Goal: Transaction & Acquisition: Book appointment/travel/reservation

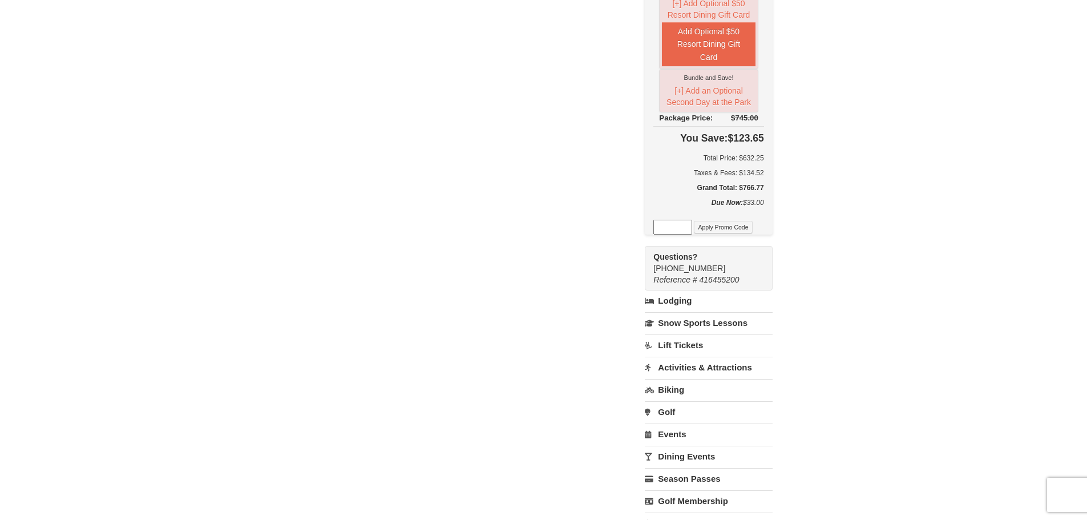
click at [390, 139] on div "Have an account? Sign in for faster booking. Email/Username* [EMAIL_ADDRESS][DO…" at bounding box center [544, 145] width 552 height 844
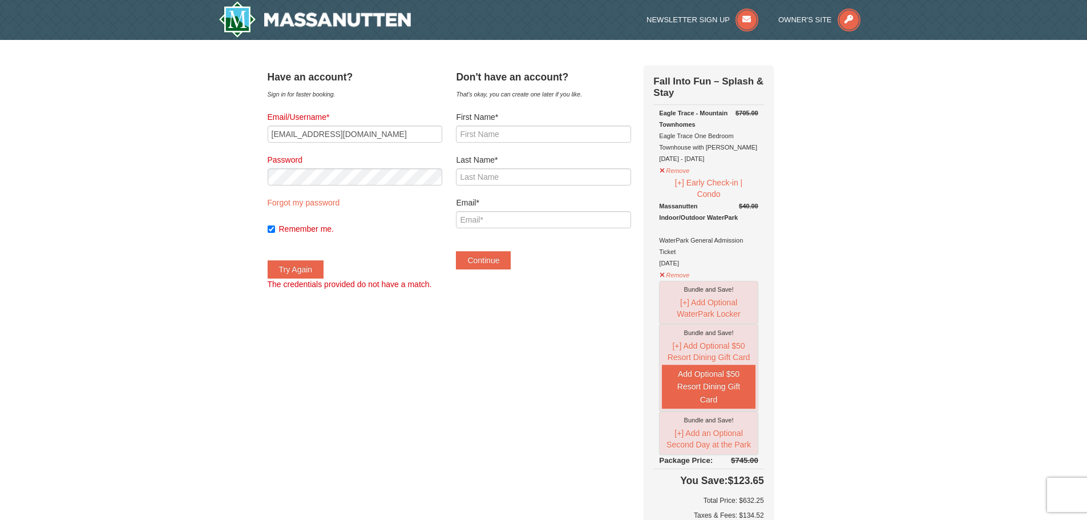
click at [369, 314] on div "Have an account? Sign in for faster booking. Email/Username* [EMAIL_ADDRESS][DO…" at bounding box center [544, 488] width 552 height 844
click at [303, 267] on button "Try Again" at bounding box center [296, 269] width 56 height 18
click at [316, 205] on link "Forgot my password" at bounding box center [304, 202] width 72 height 9
type input "[EMAIL_ADDRESS][DOMAIN_NAME]"
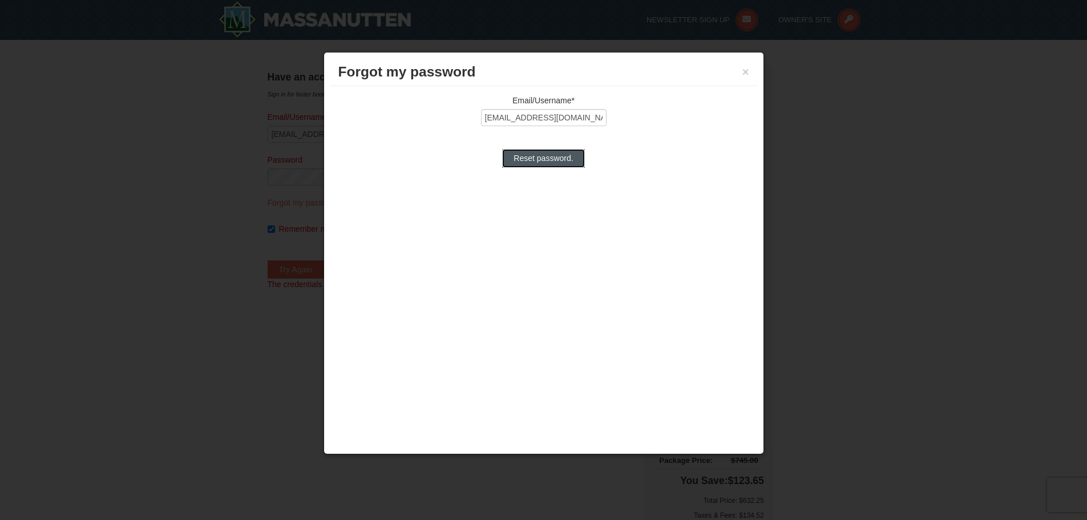
click at [542, 162] on input "Reset password." at bounding box center [543, 158] width 82 height 18
type input "Processing..."
type input "jskarch@gmail.com"
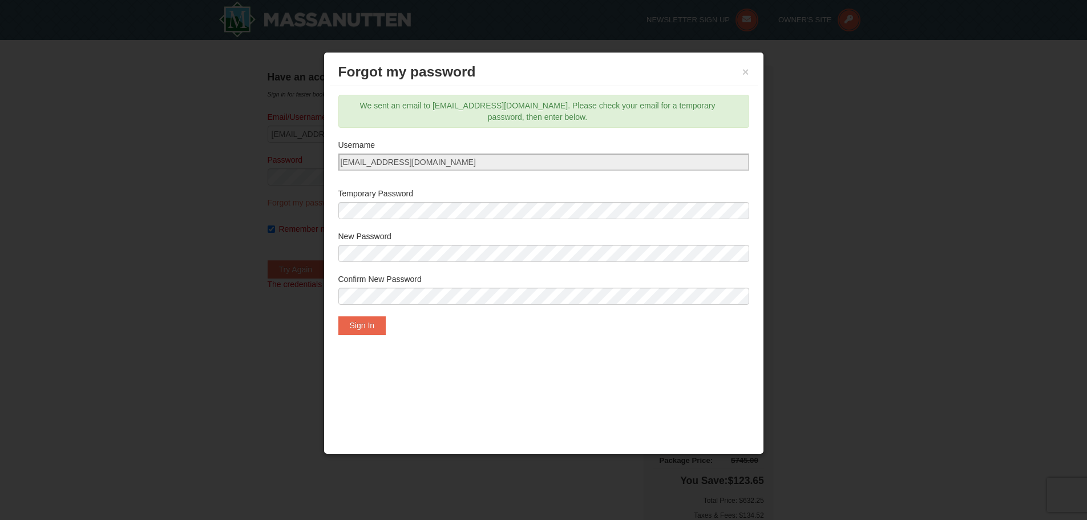
click at [603, 348] on div "Forgot my password × Email/Username* jskarch@gmail.com Reset password. We sent …" at bounding box center [544, 253] width 441 height 402
click at [633, 391] on div "Forgot my password × Email/Username* jskarch@gmail.com Reset password. We sent …" at bounding box center [544, 253] width 441 height 402
click at [376, 326] on button "Sign In" at bounding box center [362, 325] width 48 height 18
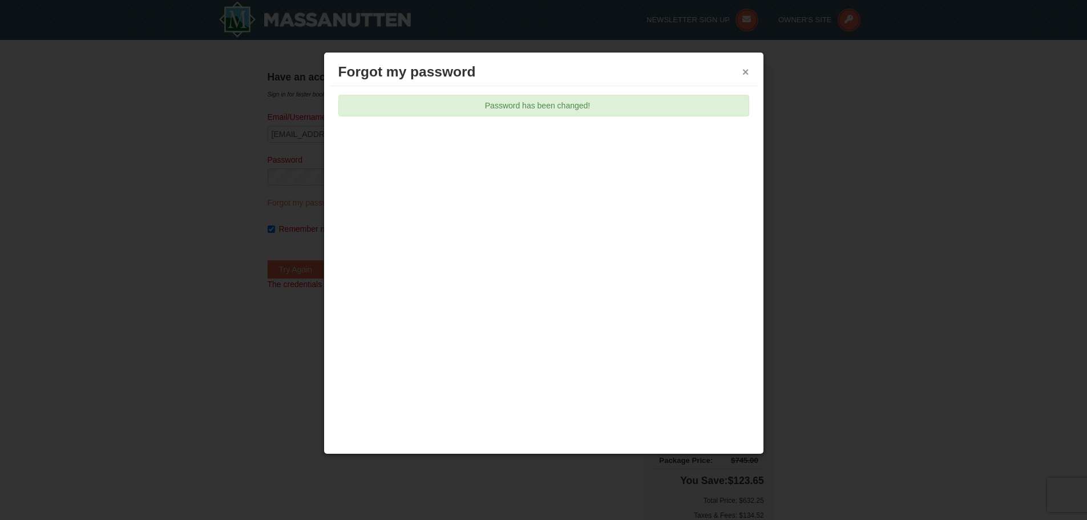
click at [745, 69] on button "×" at bounding box center [745, 71] width 7 height 11
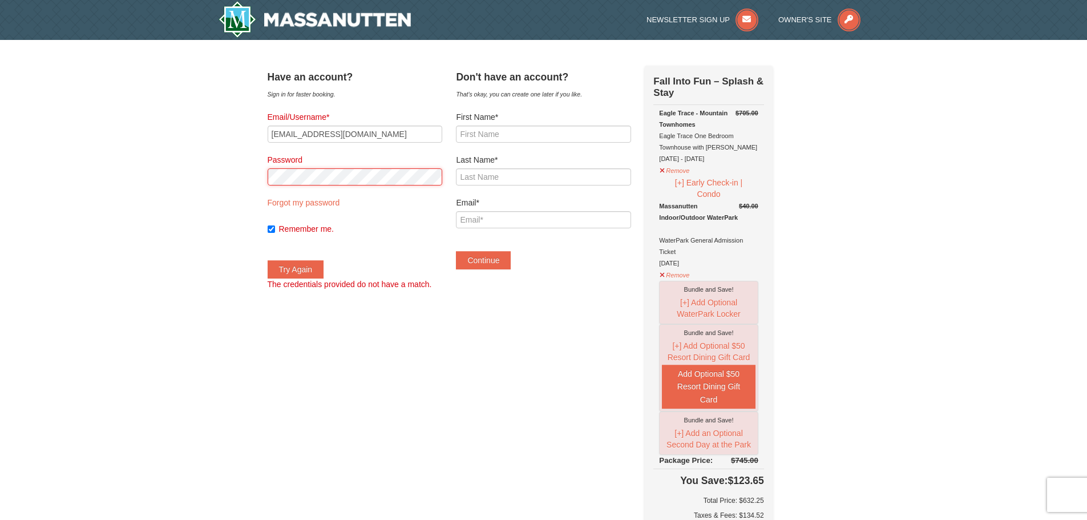
click at [226, 171] on div "× Have an account? Sign in for faster booking. Email/Username* jskarch@gmail.co…" at bounding box center [543, 487] width 1087 height 895
click at [298, 268] on button "Try Again" at bounding box center [296, 269] width 56 height 18
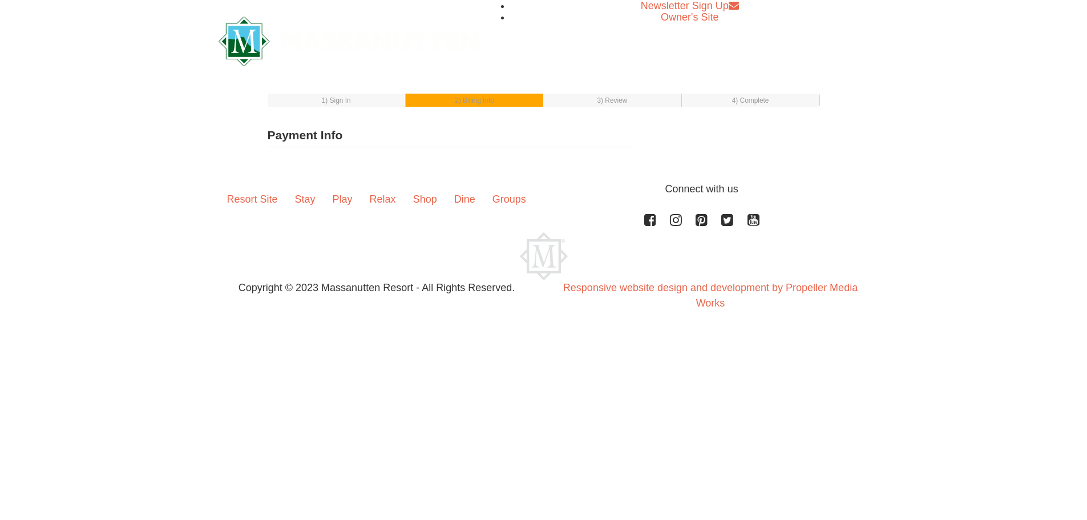
type input "Jane Karch"
type input "[EMAIL_ADDRESS][DOMAIN_NAME]"
select select "1"
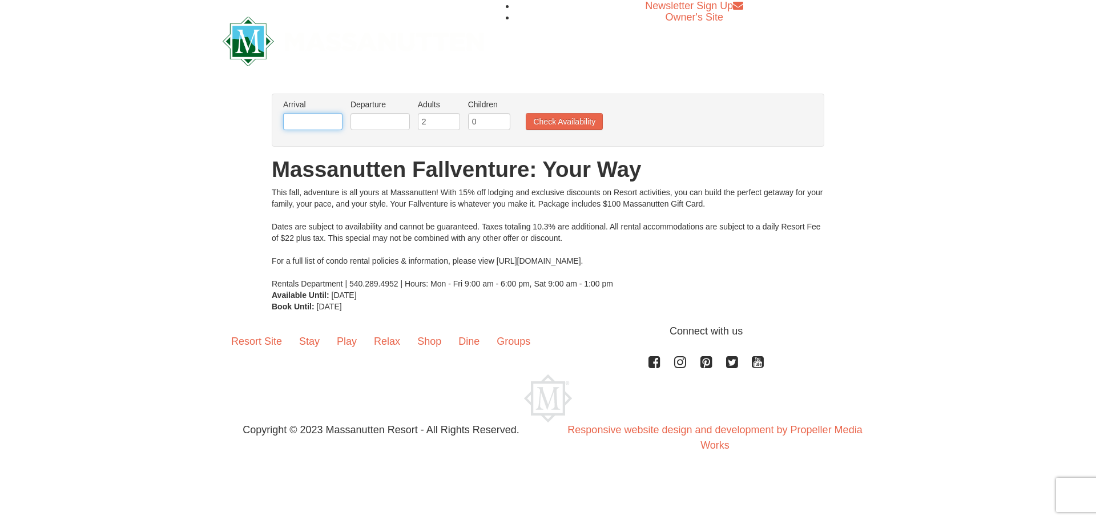
drag, startPoint x: 316, startPoint y: 119, endPoint x: 330, endPoint y: 114, distance: 15.0
click at [318, 119] on input "text" at bounding box center [312, 121] width 59 height 17
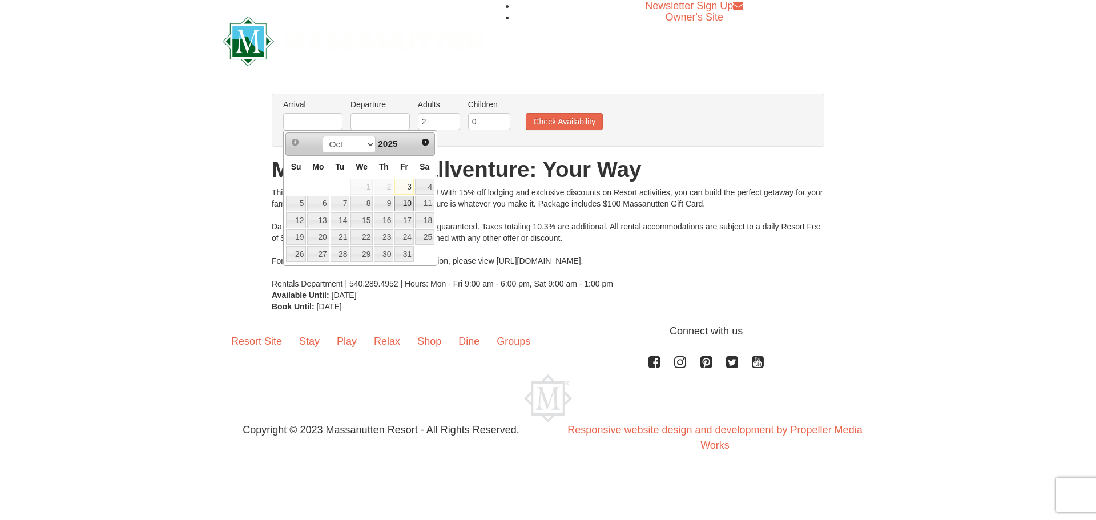
click at [405, 201] on link "10" at bounding box center [403, 204] width 19 height 16
type input "10/10/2025"
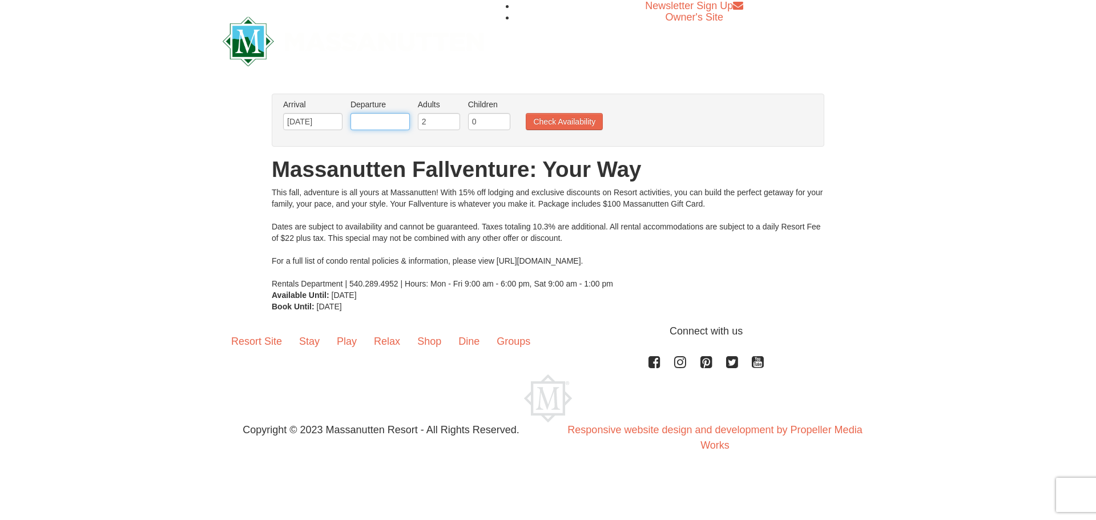
click at [383, 122] on input "text" at bounding box center [379, 121] width 59 height 17
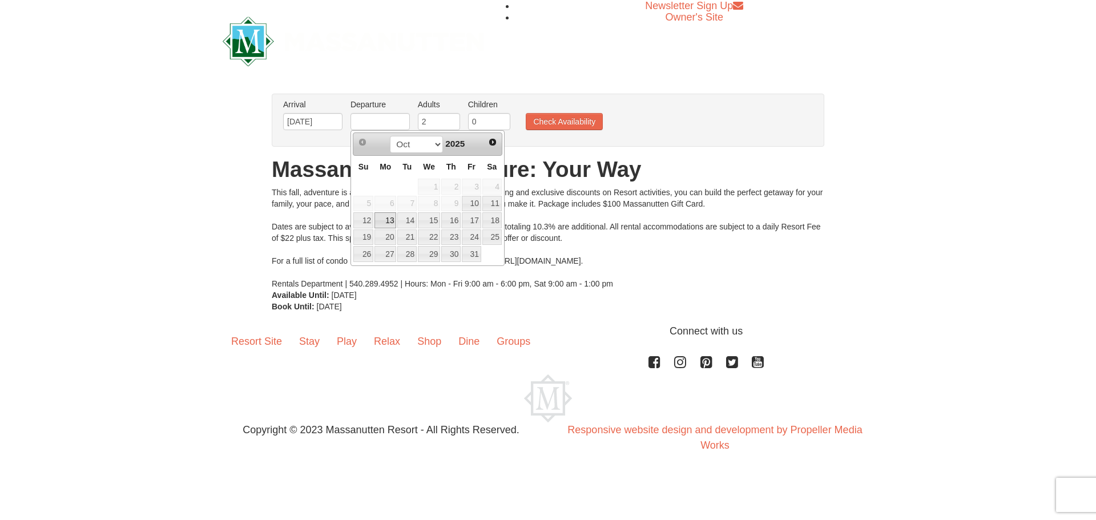
click at [392, 223] on link "13" at bounding box center [385, 220] width 22 height 16
type input "[DATE]"
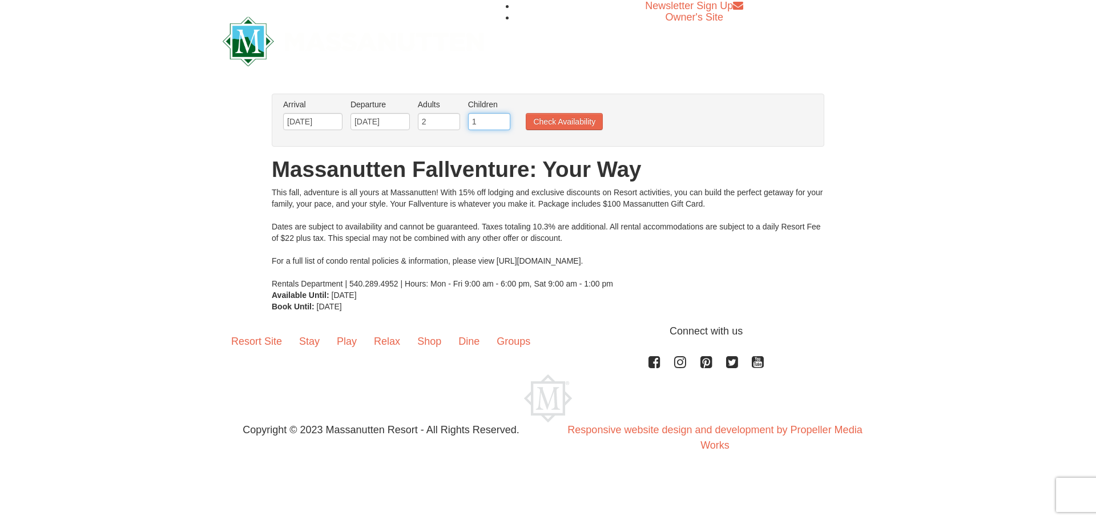
click at [503, 118] on input "1" at bounding box center [489, 121] width 42 height 17
type input "2"
click at [503, 118] on input "2" at bounding box center [489, 121] width 42 height 17
click at [543, 119] on button "Check Availability" at bounding box center [564, 121] width 77 height 17
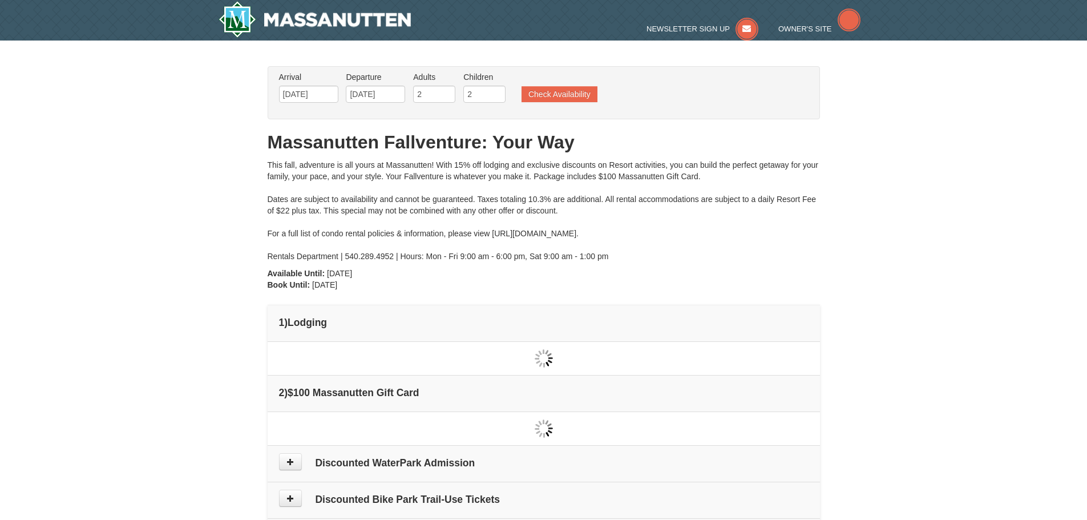
type input "[DATE]"
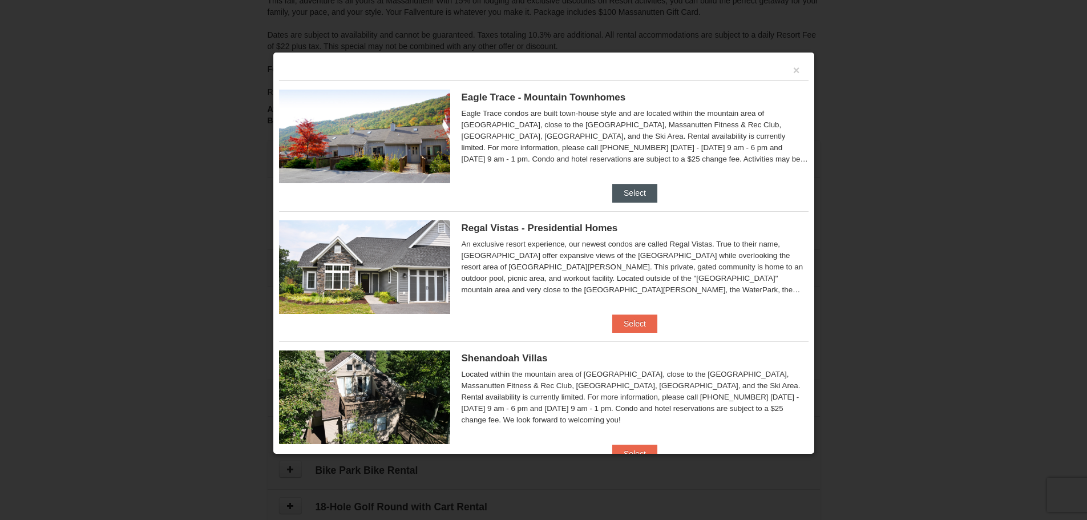
scroll to position [121, 0]
click at [635, 189] on button "Select" at bounding box center [634, 193] width 45 height 18
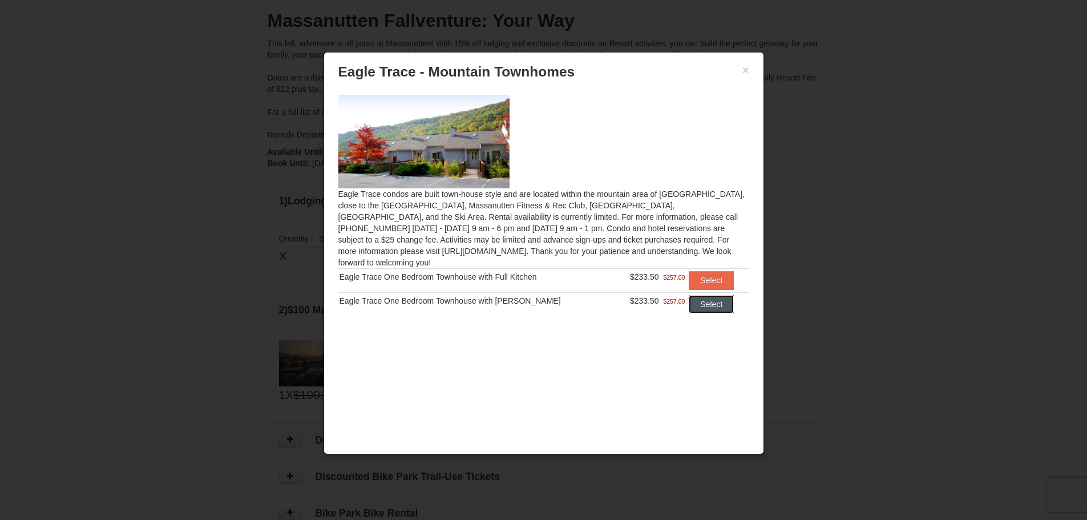
click at [708, 299] on button "Select" at bounding box center [711, 304] width 45 height 18
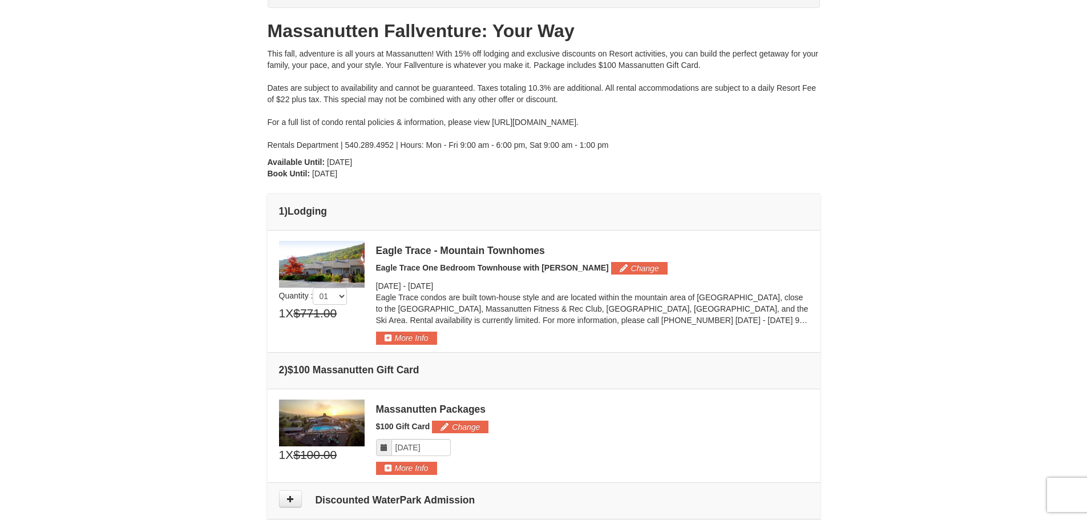
scroll to position [178, 0]
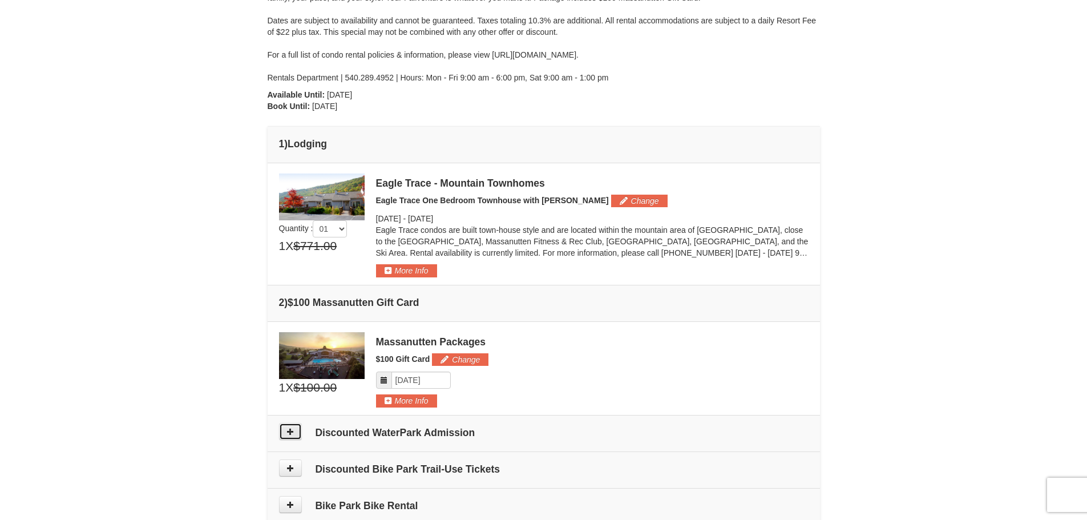
click at [290, 434] on icon at bounding box center [290, 431] width 8 height 8
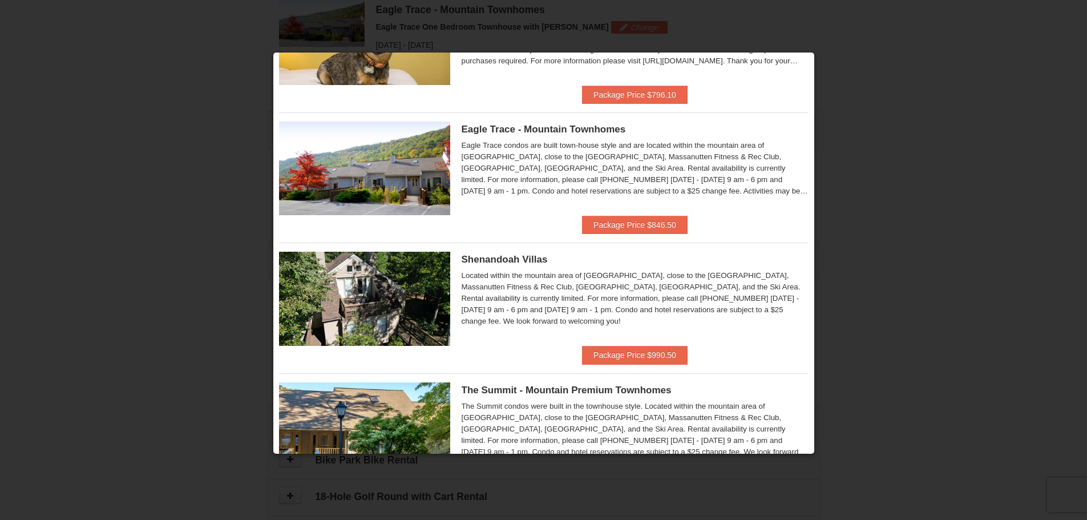
scroll to position [228, 0]
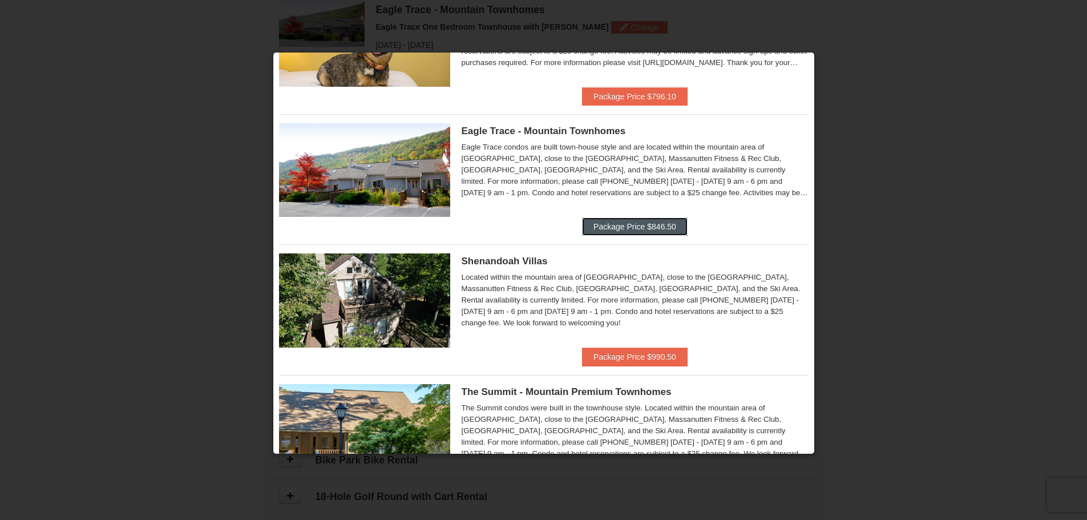
click at [618, 218] on button "Package Price $846.50" at bounding box center [635, 226] width 106 height 18
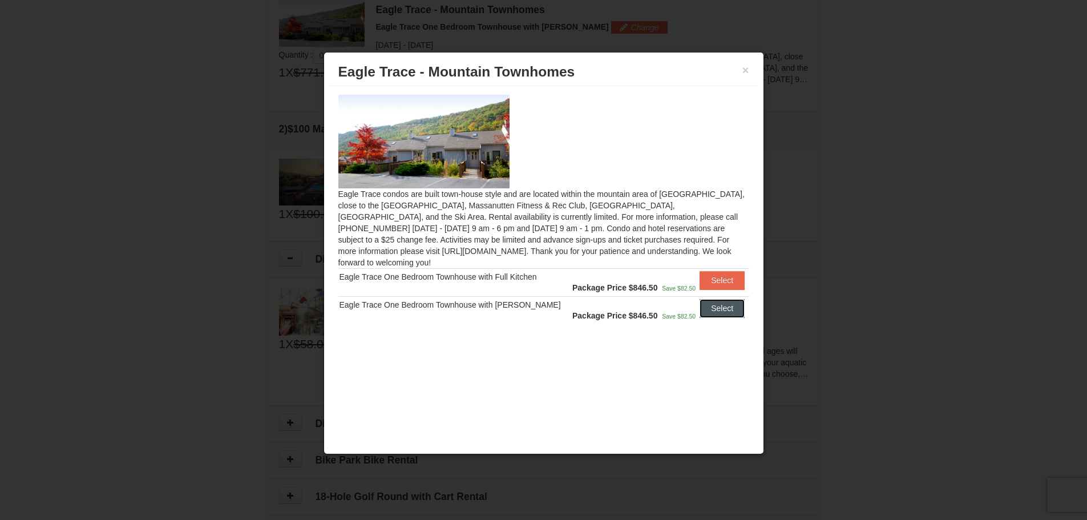
click at [725, 302] on button "Select" at bounding box center [722, 308] width 45 height 18
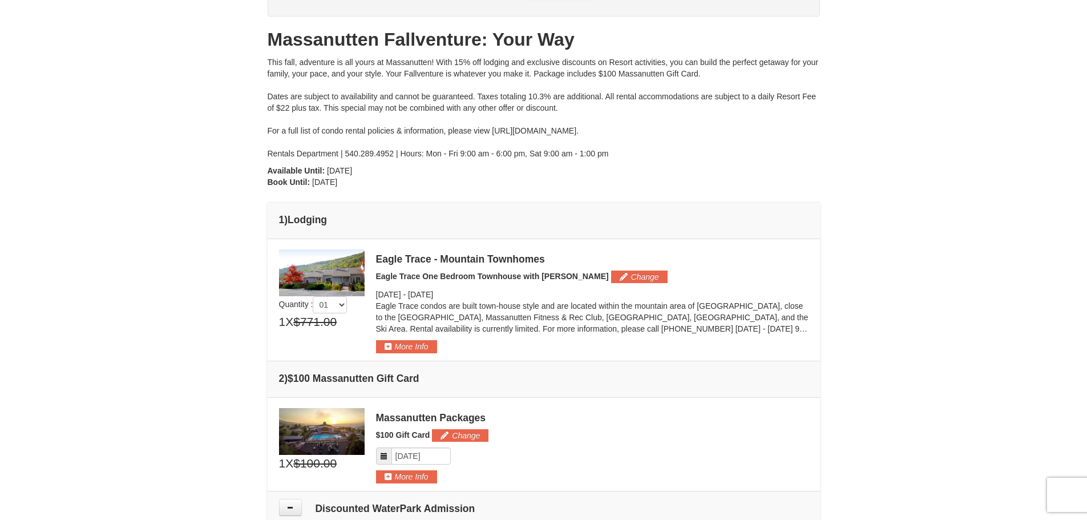
scroll to position [0, 0]
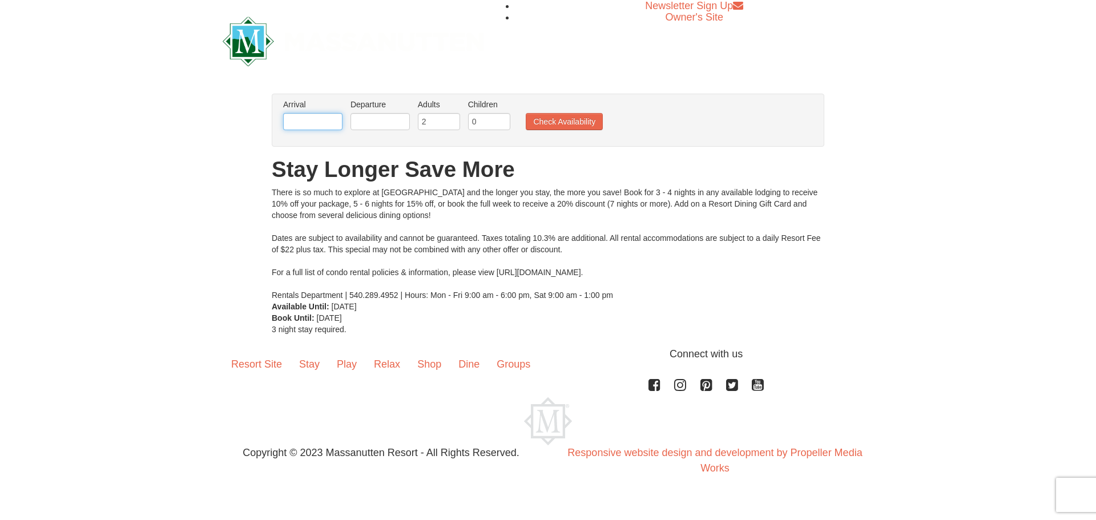
click at [290, 119] on input "text" at bounding box center [312, 121] width 59 height 17
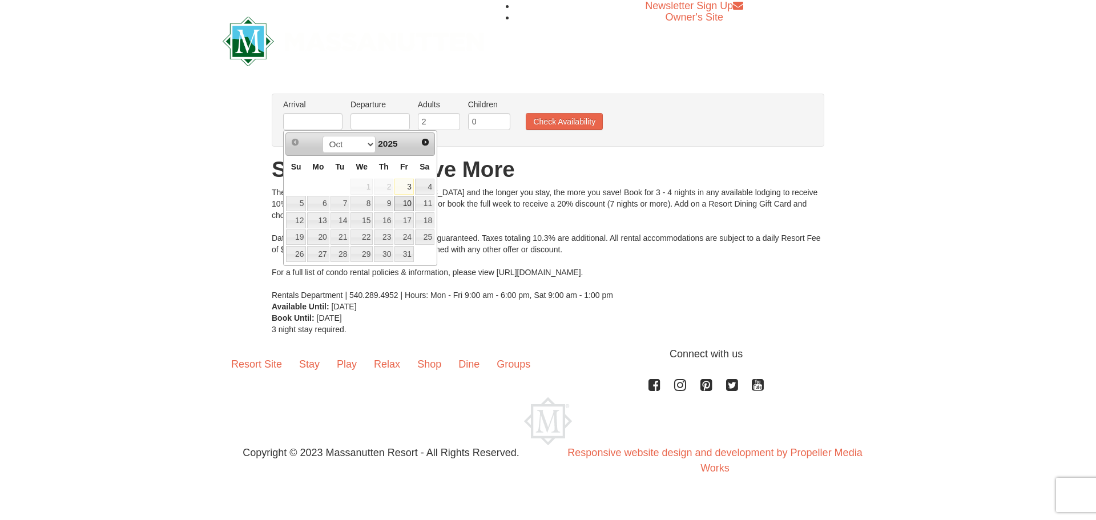
click at [409, 203] on link "10" at bounding box center [403, 204] width 19 height 16
type input "[DATE]"
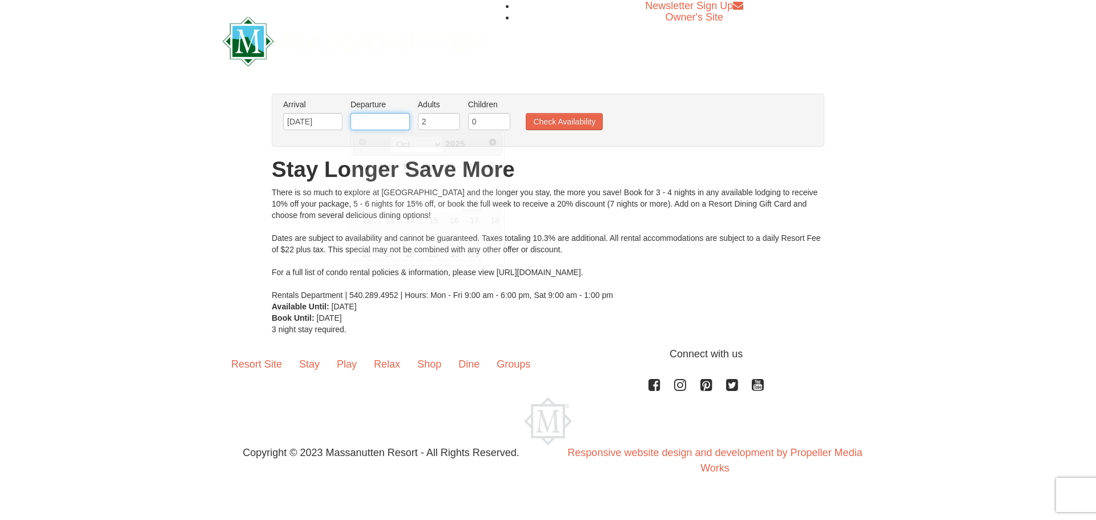
drag, startPoint x: 391, startPoint y: 123, endPoint x: 393, endPoint y: 131, distance: 7.6
click at [391, 123] on input "text" at bounding box center [379, 121] width 59 height 17
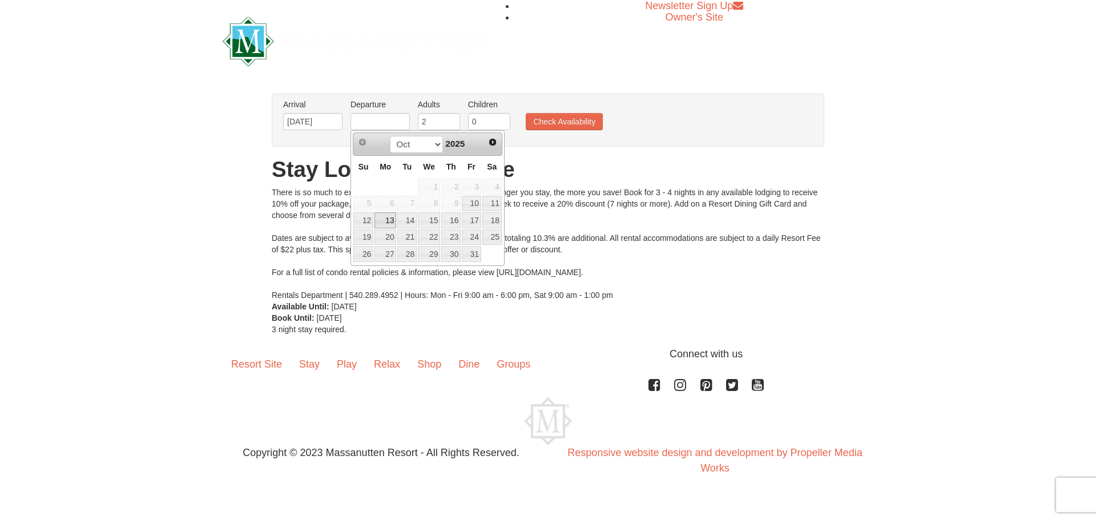
click at [388, 223] on link "13" at bounding box center [385, 220] width 22 height 16
type input "[DATE]"
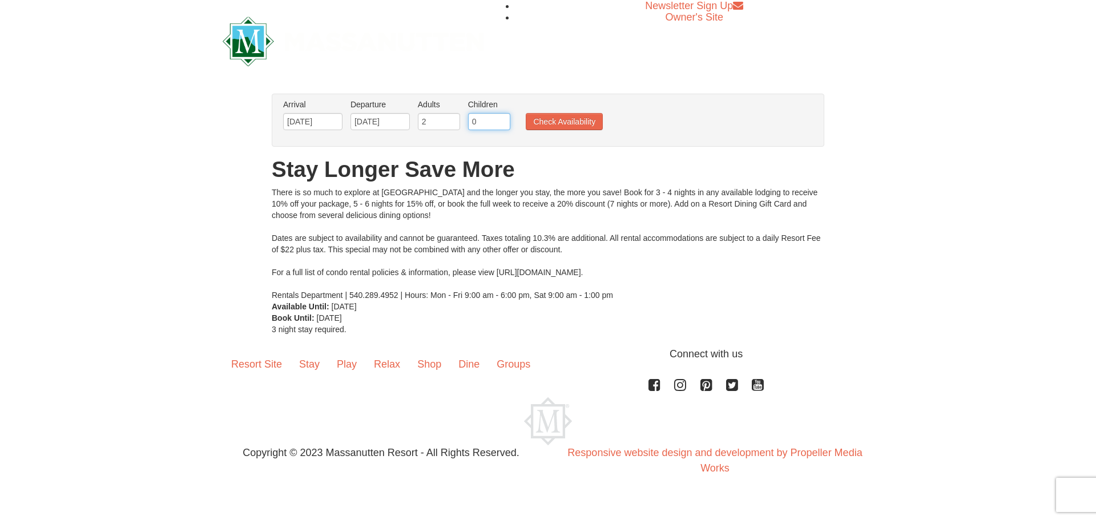
click at [496, 126] on input "0" at bounding box center [489, 121] width 42 height 17
click at [502, 119] on input "1" at bounding box center [489, 121] width 42 height 17
type input "2"
click at [500, 119] on input "2" at bounding box center [489, 121] width 42 height 17
click at [546, 122] on button "Check Availability" at bounding box center [564, 121] width 77 height 17
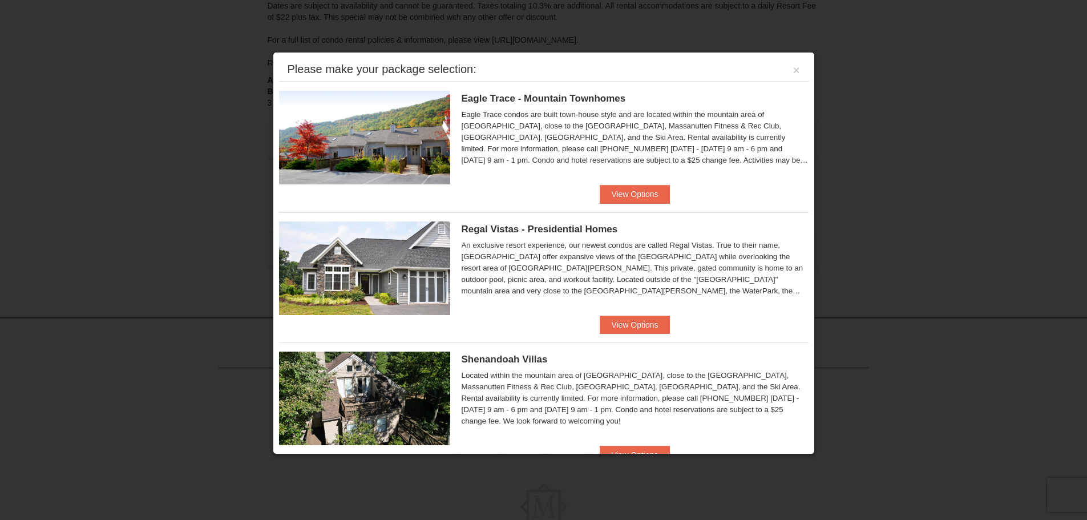
scroll to position [47, 0]
click at [640, 197] on button "View Options" at bounding box center [635, 194] width 70 height 18
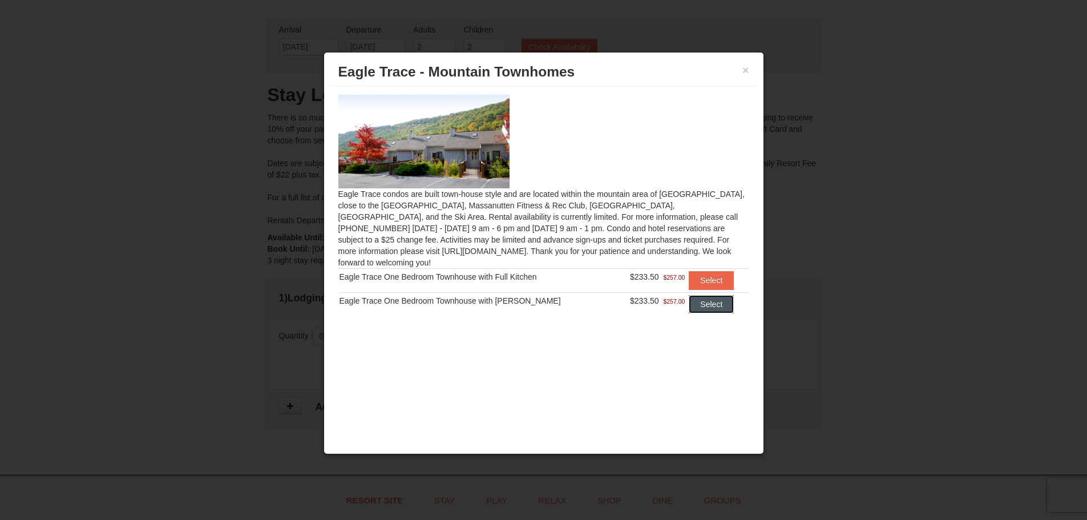
click at [707, 296] on button "Select" at bounding box center [711, 304] width 45 height 18
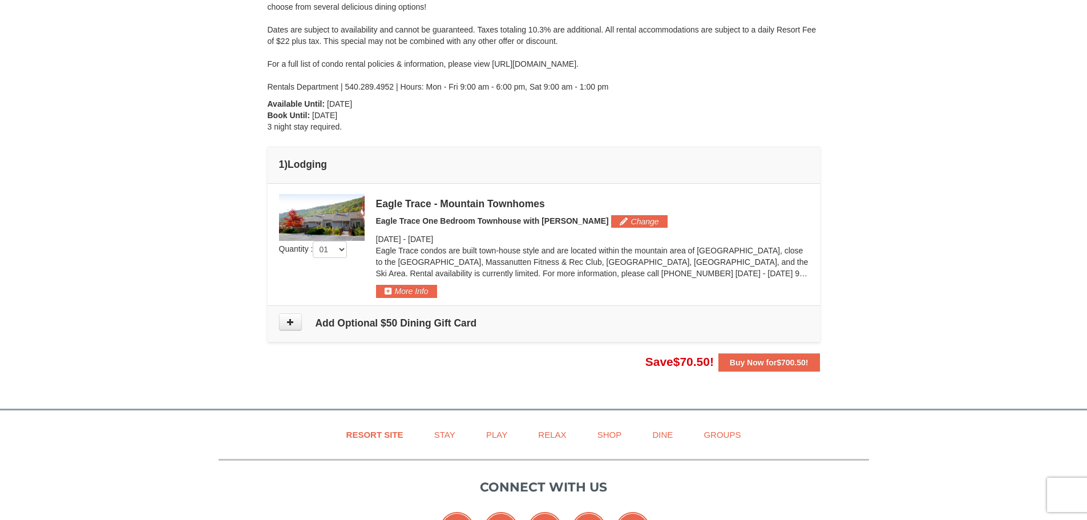
scroll to position [161, 0]
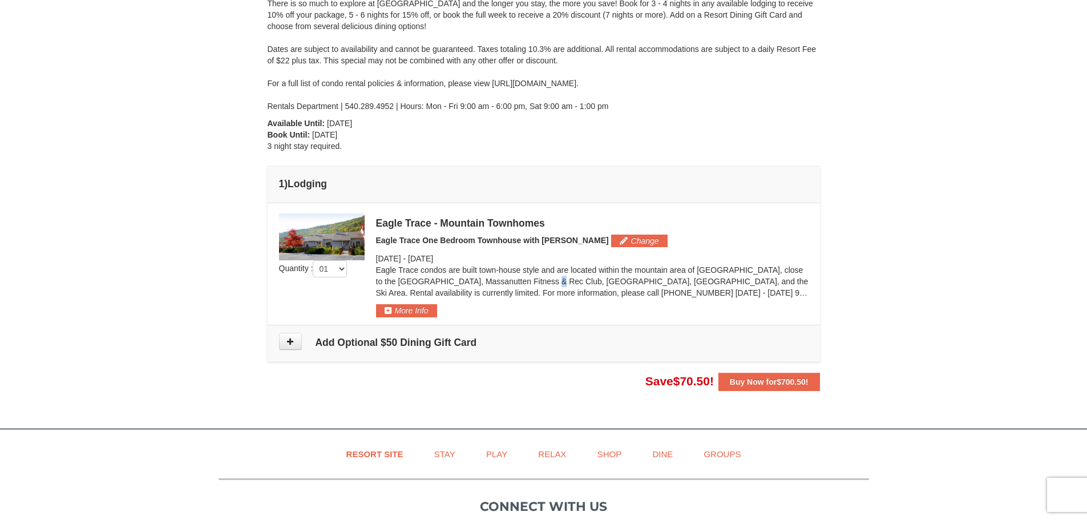
click at [455, 277] on p "Eagle Trace condos are built town-house style and are located within the mounta…" at bounding box center [592, 281] width 433 height 34
click at [522, 279] on p "Eagle Trace condos are built town-house style and are located within the mounta…" at bounding box center [592, 281] width 433 height 34
click at [654, 281] on p "Eagle Trace condos are built town-house style and are located within the mounta…" at bounding box center [592, 281] width 433 height 34
click at [568, 278] on p "Eagle Trace condos are built town-house style and are located within the mounta…" at bounding box center [592, 281] width 433 height 34
click at [552, 269] on p "Eagle Trace condos are built town-house style and are located within the mounta…" at bounding box center [592, 281] width 433 height 34
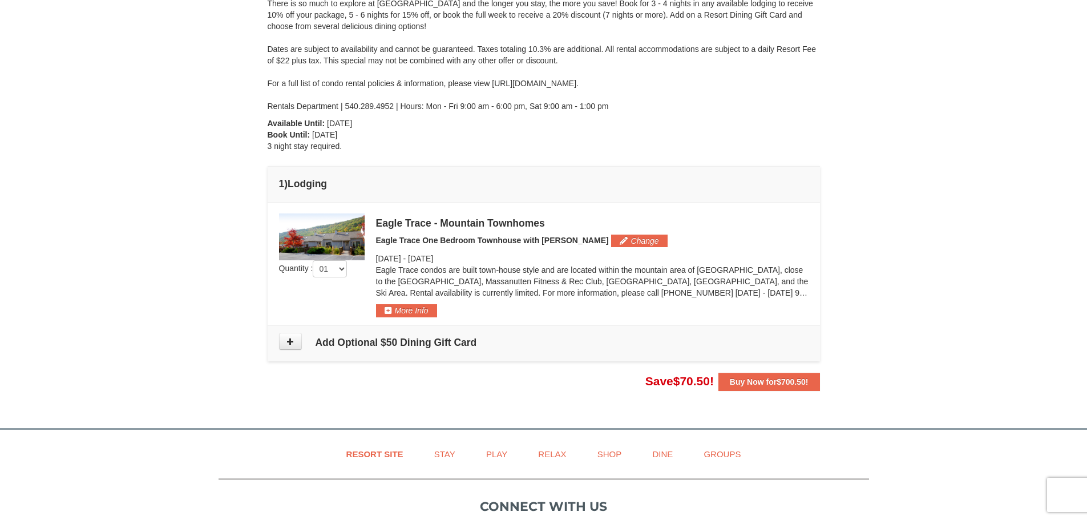
click at [471, 267] on p "Eagle Trace condos are built town-house style and are located within the mounta…" at bounding box center [592, 281] width 433 height 34
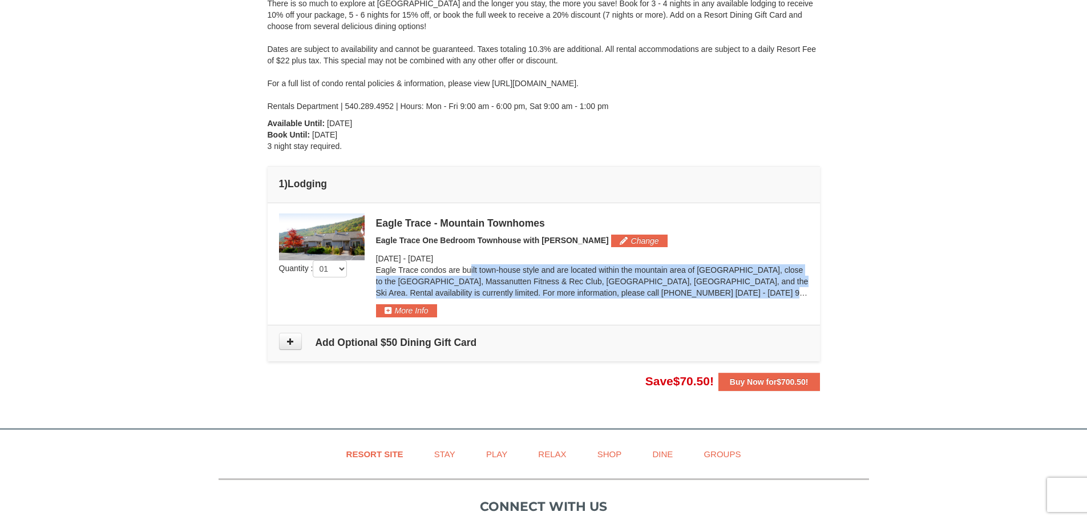
drag, startPoint x: 376, startPoint y: 267, endPoint x: 800, endPoint y: 295, distance: 425.0
click at [800, 295] on p "Eagle Trace condos are built town-house style and are located within the mounta…" at bounding box center [592, 281] width 433 height 34
click at [540, 277] on p "Eagle Trace condos are built town-house style and are located within the mounta…" at bounding box center [592, 281] width 433 height 34
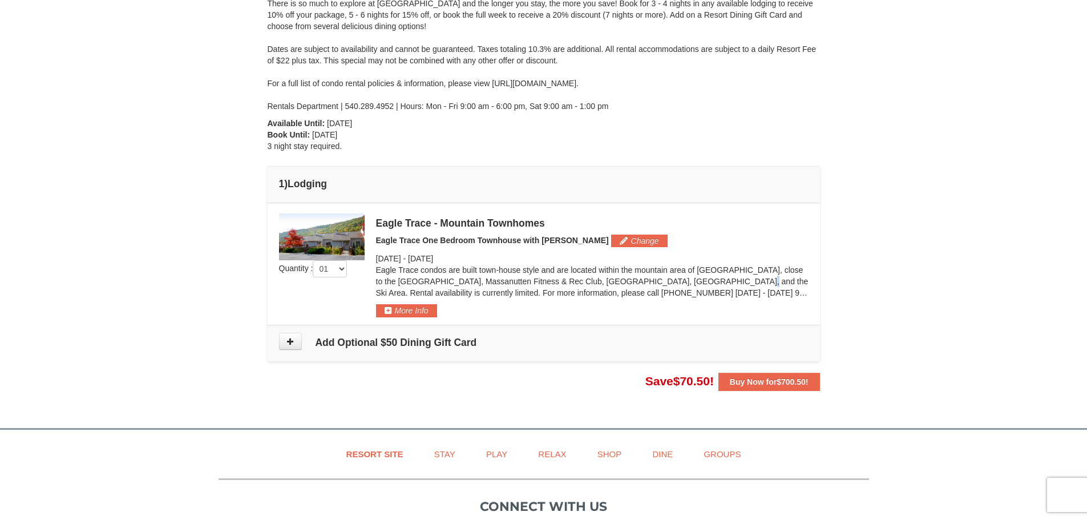
click at [639, 282] on p "Eagle Trace condos are built town-house style and are located within the mounta…" at bounding box center [592, 281] width 433 height 34
drag, startPoint x: 696, startPoint y: 278, endPoint x: 715, endPoint y: 283, distance: 18.8
click at [697, 278] on p "Eagle Trace condos are built town-house style and are located within the mounta…" at bounding box center [592, 281] width 433 height 34
click at [479, 224] on div "Eagle Trace - Mountain Townhomes" at bounding box center [592, 222] width 433 height 11
click at [433, 256] on span "[DATE]" at bounding box center [420, 258] width 25 height 9
